Goal: Transaction & Acquisition: Obtain resource

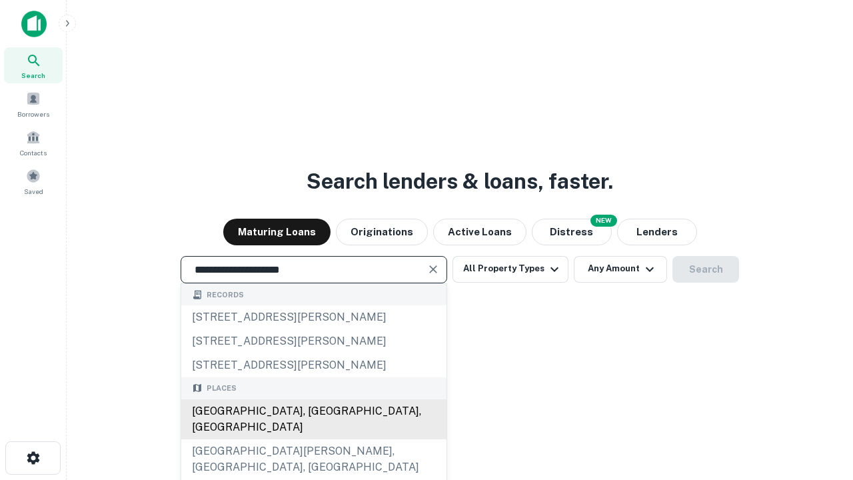
click at [313, 439] on div "[GEOGRAPHIC_DATA], [GEOGRAPHIC_DATA], [GEOGRAPHIC_DATA]" at bounding box center [313, 419] width 265 height 40
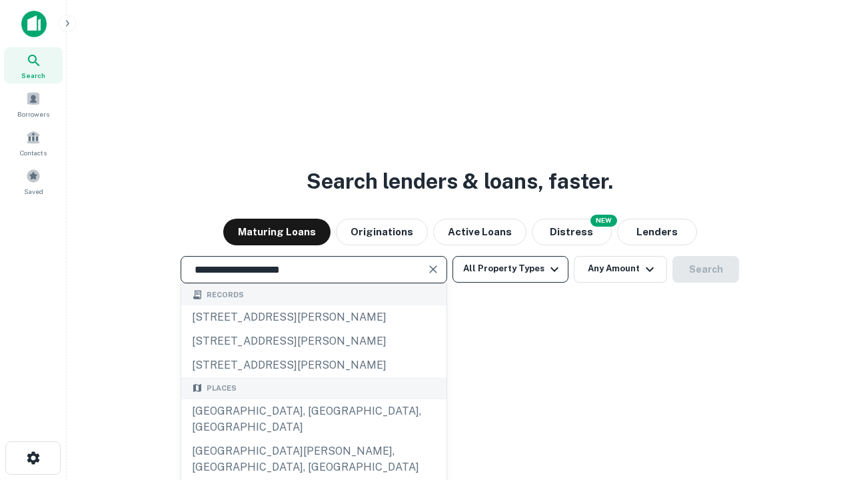
type input "**********"
click at [510, 268] on button "All Property Types" at bounding box center [510, 269] width 116 height 27
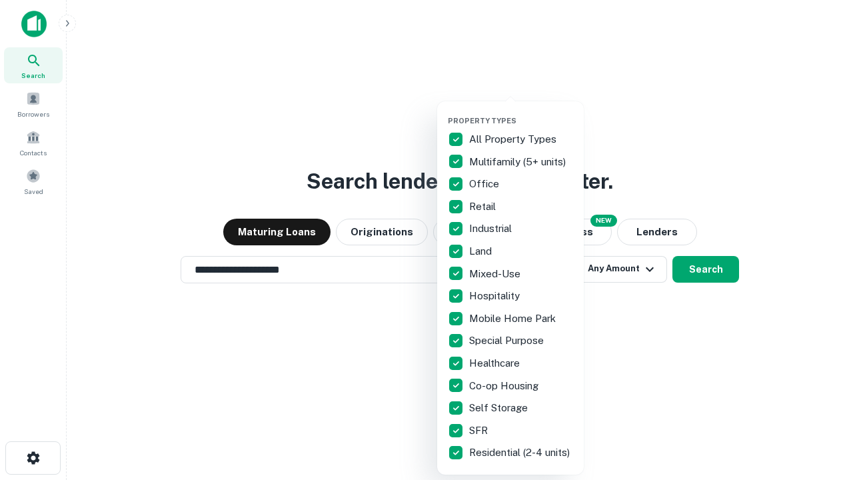
click at [521, 112] on button "button" at bounding box center [521, 112] width 147 height 1
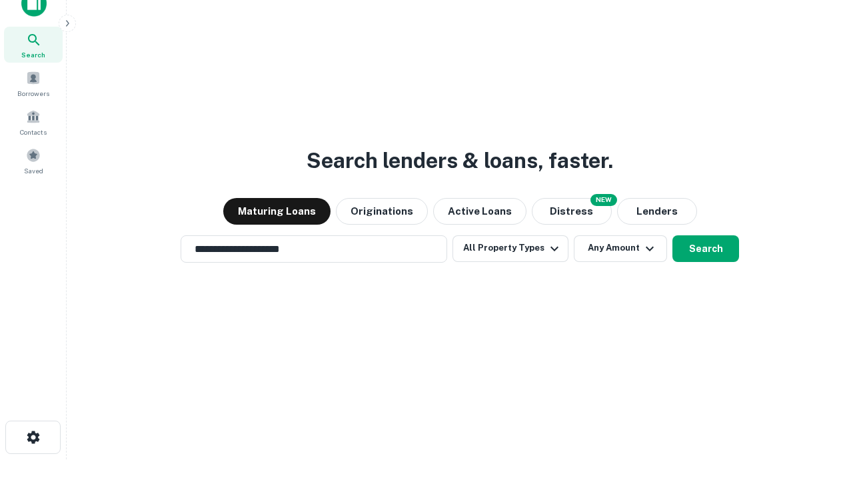
scroll to position [8, 161]
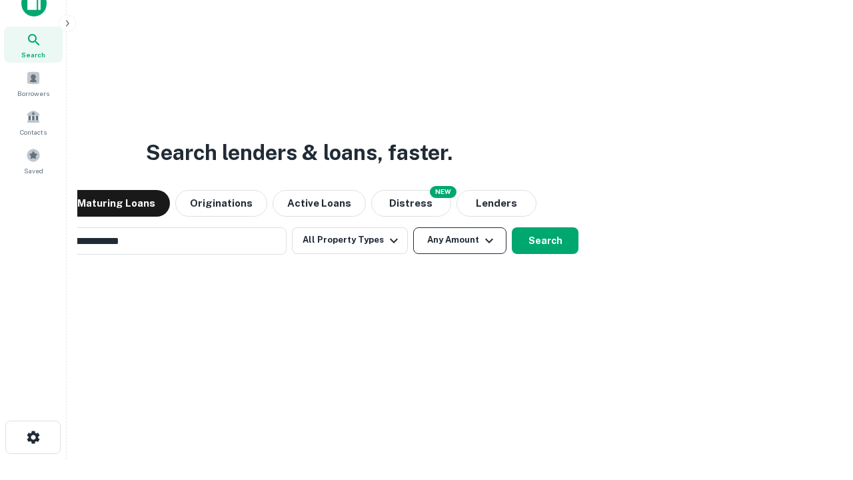
click at [413, 227] on button "Any Amount" at bounding box center [459, 240] width 93 height 27
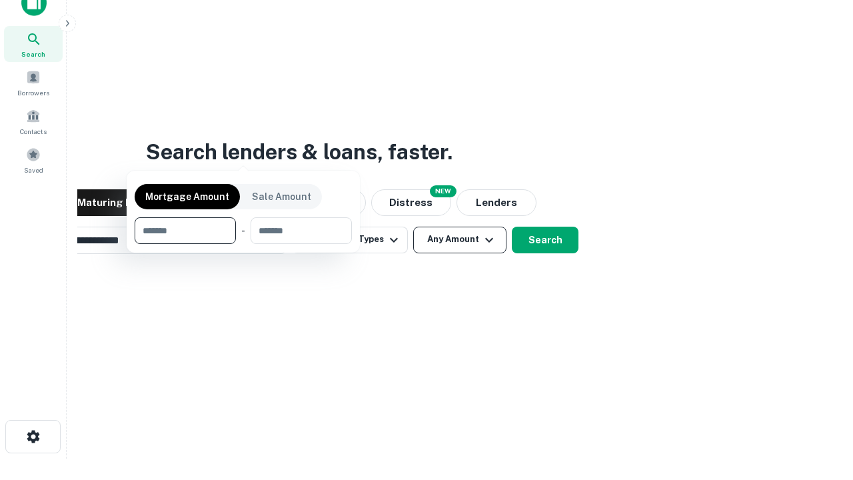
scroll to position [96, 377]
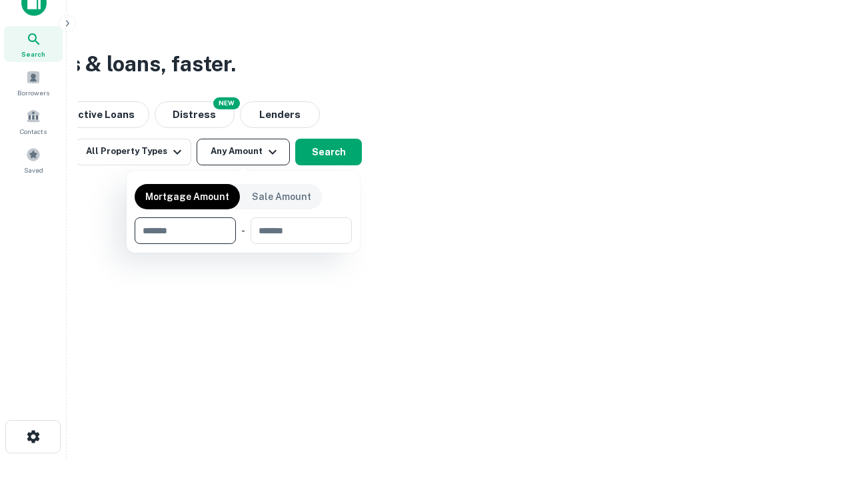
type input "*******"
click at [243, 244] on button "button" at bounding box center [243, 244] width 217 height 1
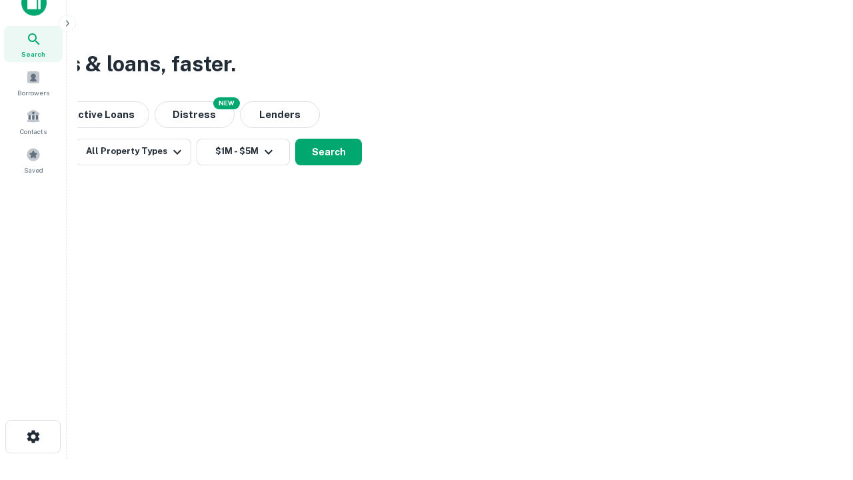
scroll to position [8, 246]
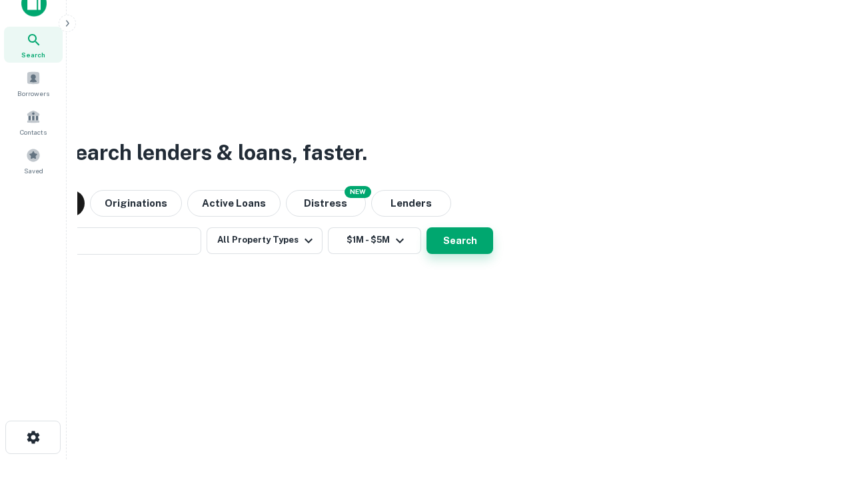
click at [426, 227] on button "Search" at bounding box center [459, 240] width 67 height 27
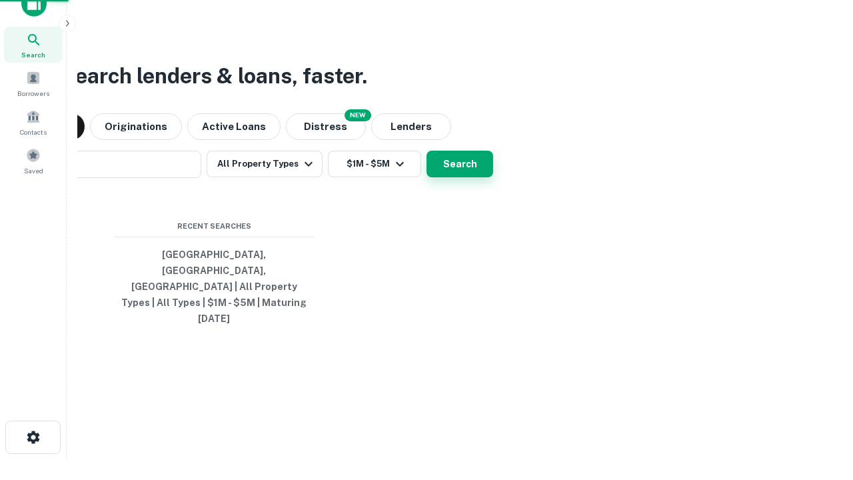
scroll to position [35, 377]
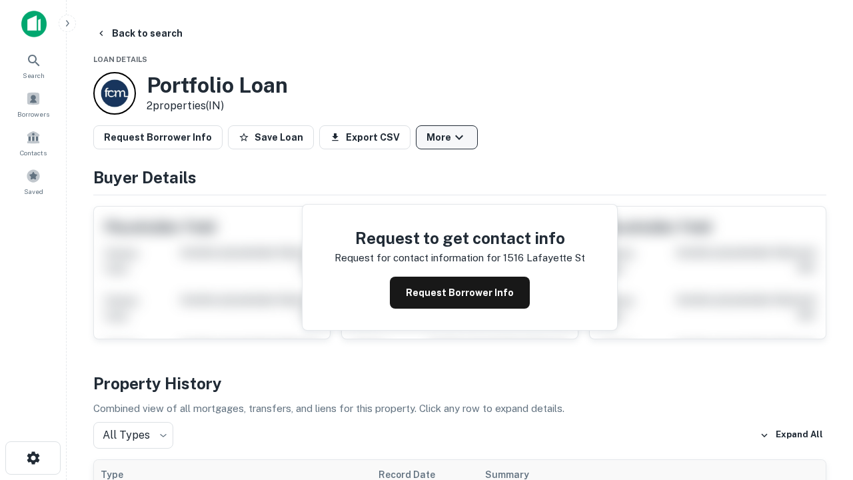
click at [446, 137] on button "More" at bounding box center [447, 137] width 62 height 24
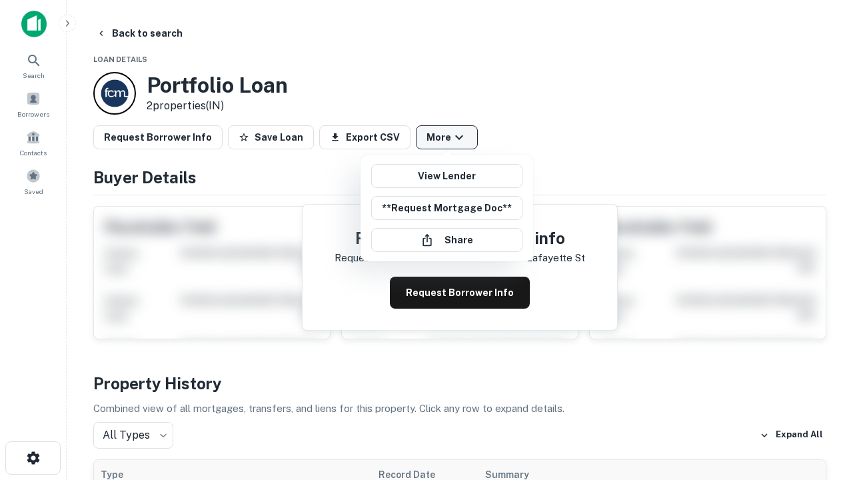
scroll to position [670, 0]
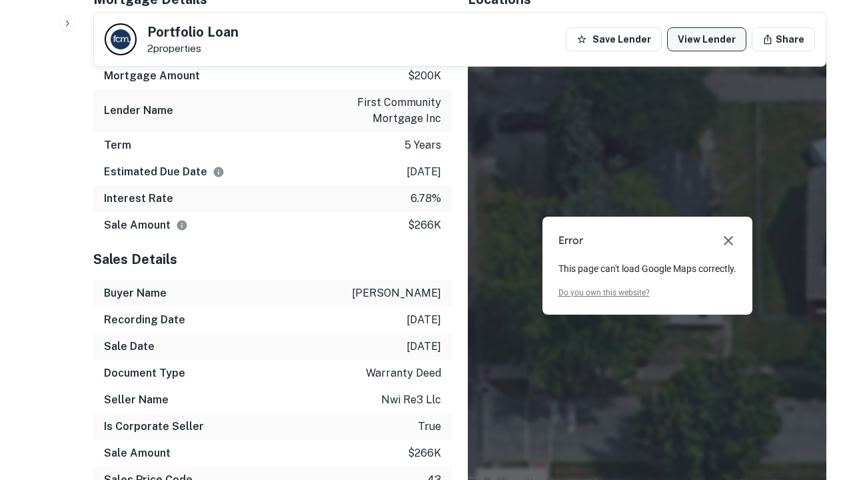
click at [706, 39] on link "View Lender" at bounding box center [706, 39] width 79 height 24
